Goal: Information Seeking & Learning: Find specific fact

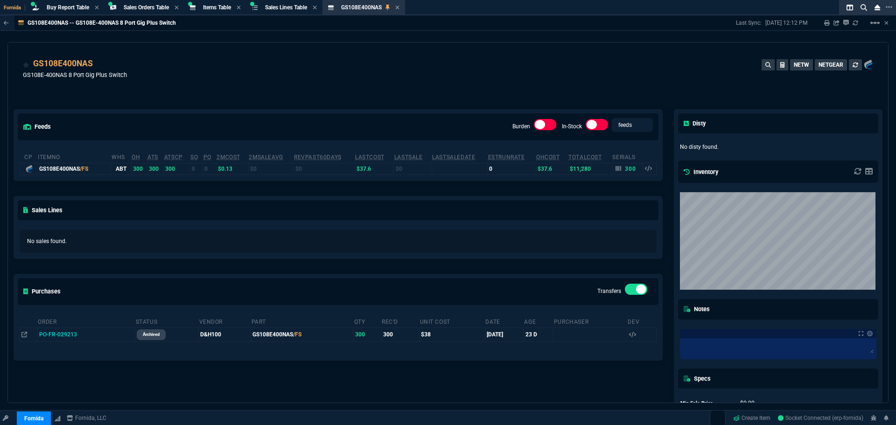
select select "9: OCAM"
click at [99, 66] on icon at bounding box center [99, 65] width 5 height 6
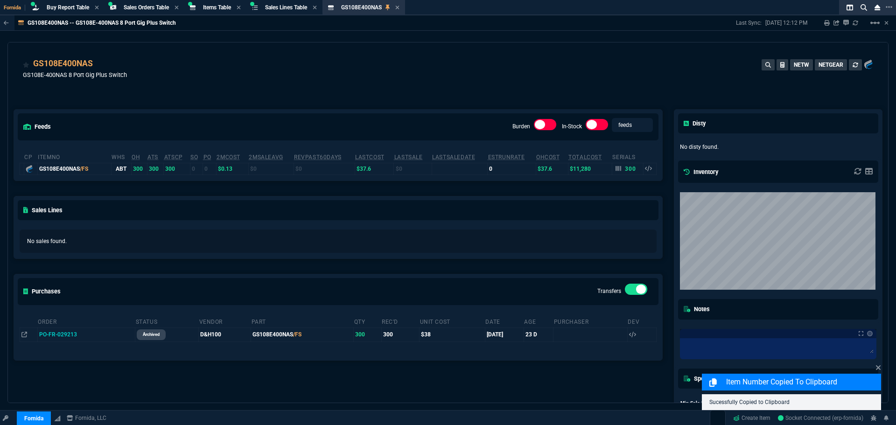
click at [211, 98] on div "feeds Burden In-Stock feeds prices cp ItemNo WHS OH ATS ATSCP SO PO 2MCost 2MSa…" at bounding box center [338, 275] width 661 height 373
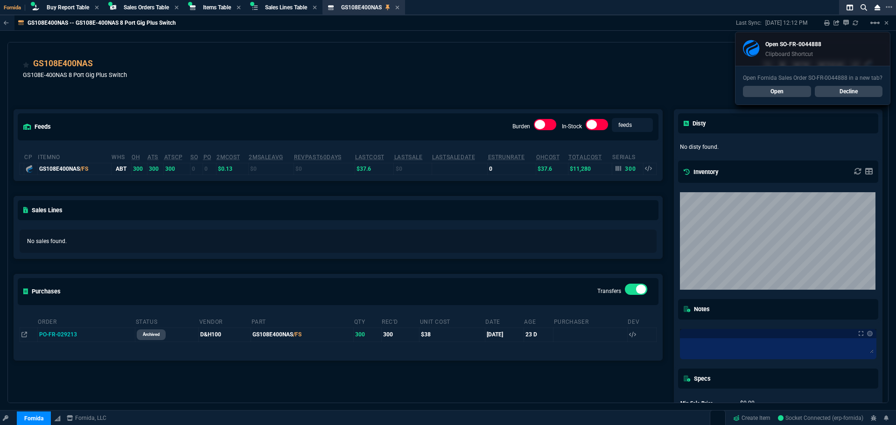
click at [779, 94] on link "Open" at bounding box center [777, 91] width 68 height 11
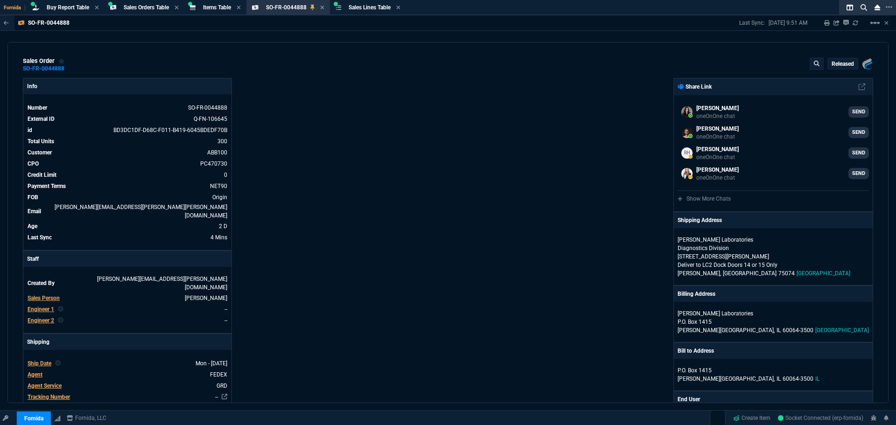
click at [354, 160] on div "Info Number SO-FR-0044888 External ID Q-FN-106645 id BD3DC1DF-D68C-F011-B419-60…" at bounding box center [235, 380] width 425 height 605
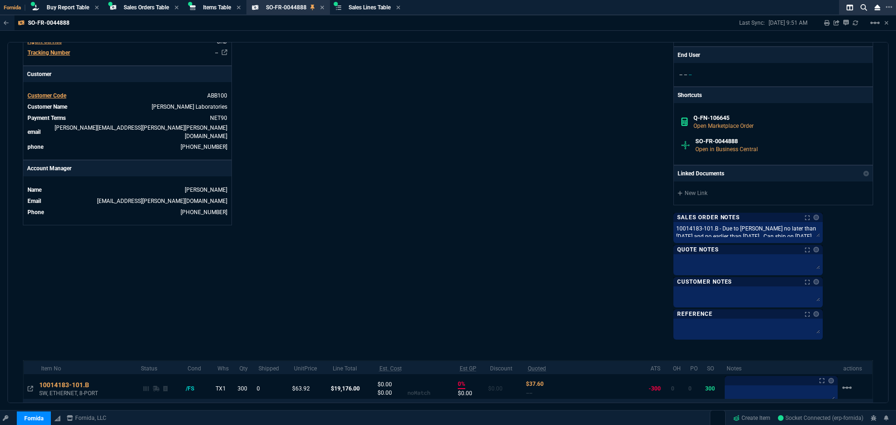
scroll to position [437, 0]
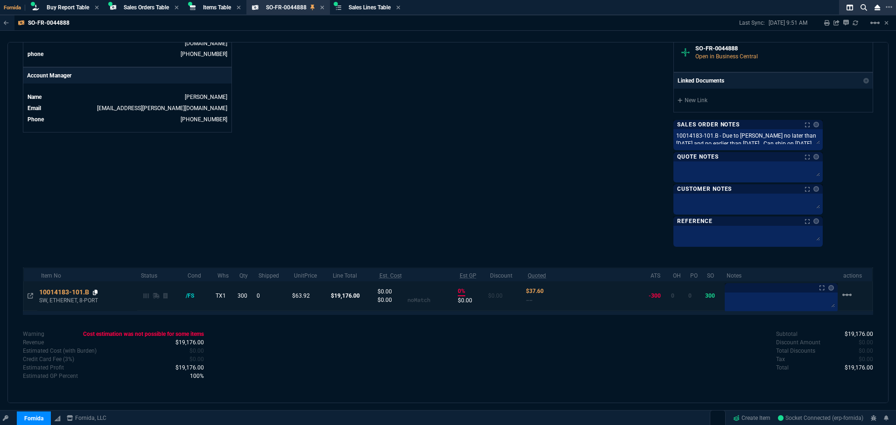
click at [95, 293] on icon at bounding box center [95, 293] width 5 height 6
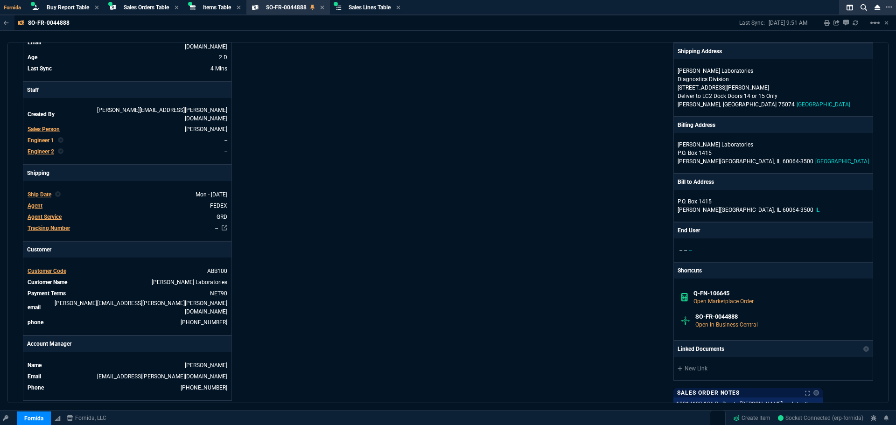
scroll to position [0, 0]
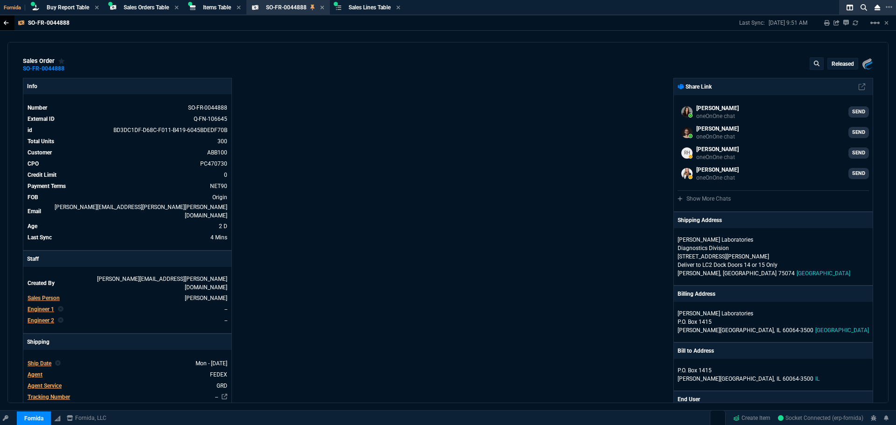
click at [7, 23] on icon at bounding box center [6, 23] width 5 height 4
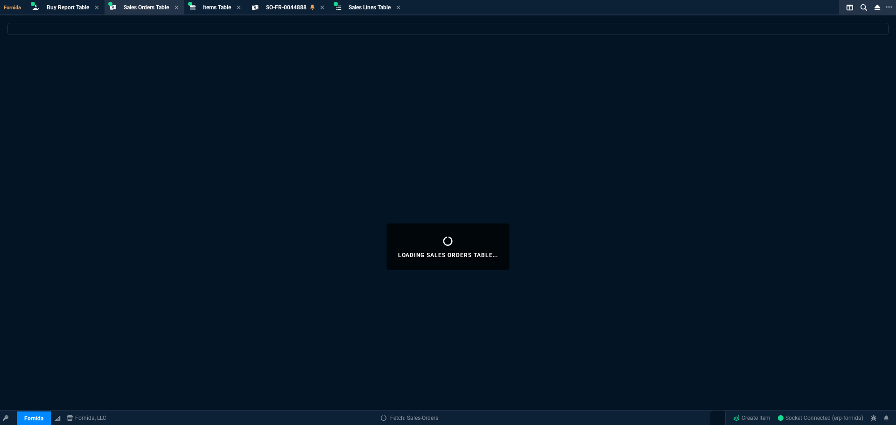
select select
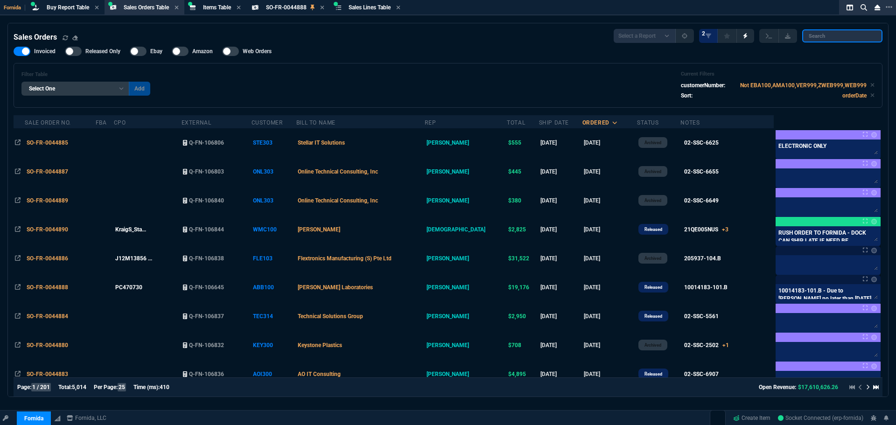
click at [827, 41] on input "search" at bounding box center [843, 35] width 80 height 13
click at [216, 9] on span "Items Table" at bounding box center [217, 7] width 28 height 7
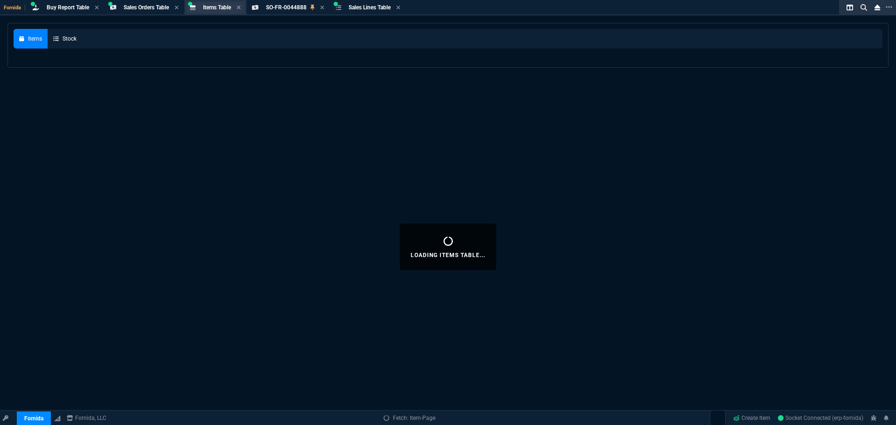
select select
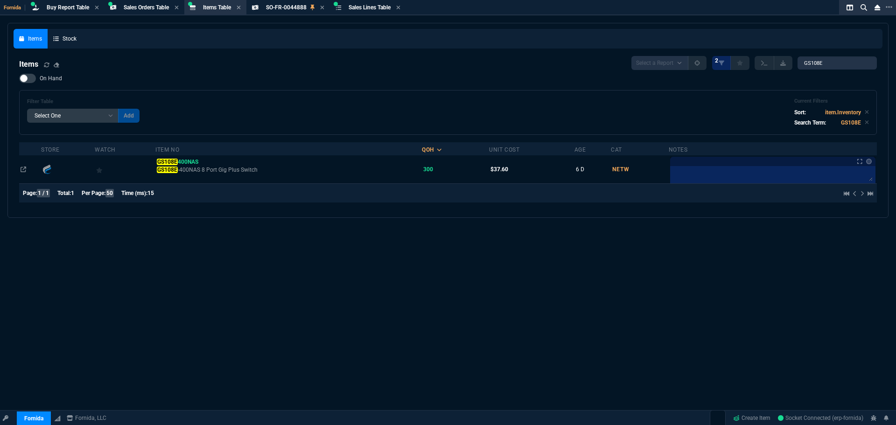
click at [841, 70] on div "Items Select a Report NEW QUERY 2 GS108E On Hand Filter Table Select One Add Fi…" at bounding box center [448, 131] width 858 height 150
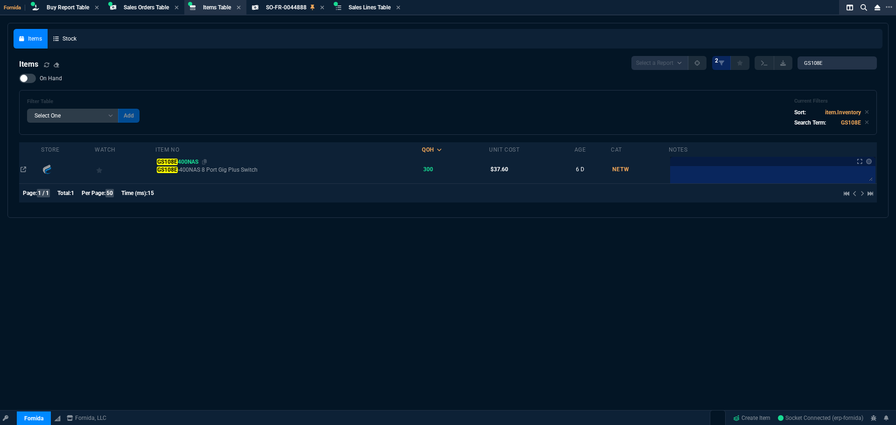
click at [177, 160] on mark "GS108E" at bounding box center [167, 162] width 21 height 7
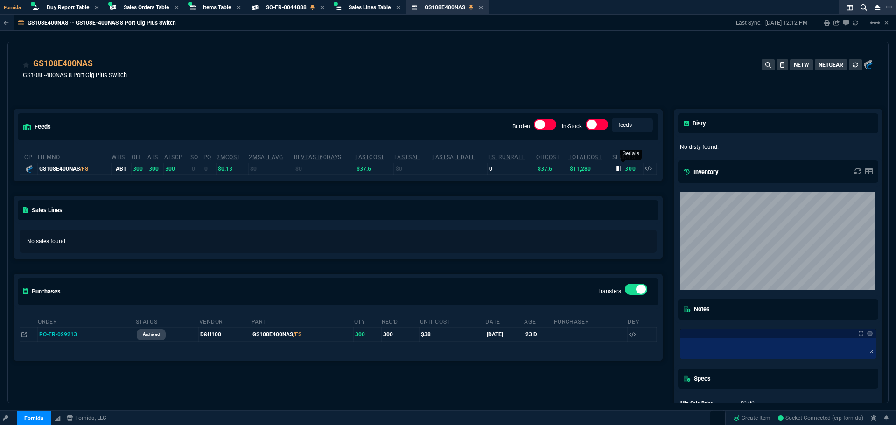
click at [616, 170] on icon at bounding box center [619, 169] width 6 height 6
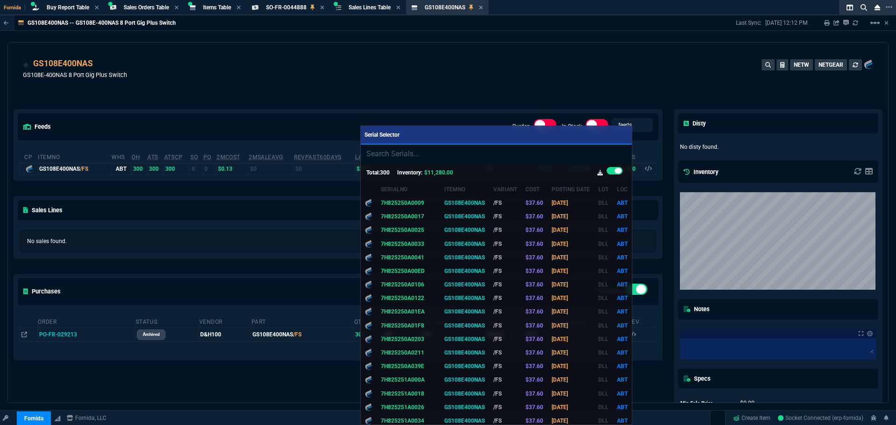
click at [600, 174] on icon at bounding box center [601, 173] width 6 height 6
